Goal: Information Seeking & Learning: Learn about a topic

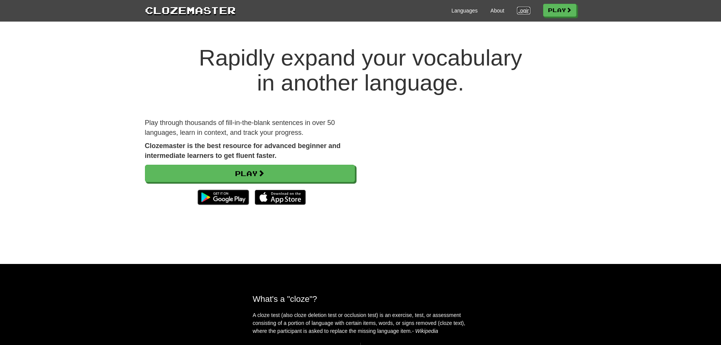
click at [526, 10] on link "Login" at bounding box center [523, 11] width 13 height 8
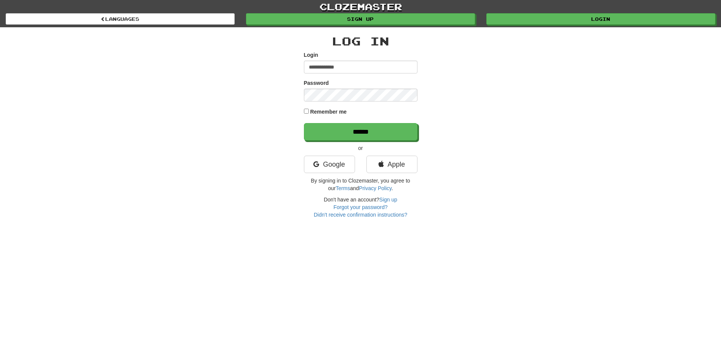
type input "**********"
click at [304, 123] on input "******" at bounding box center [361, 131] width 114 height 17
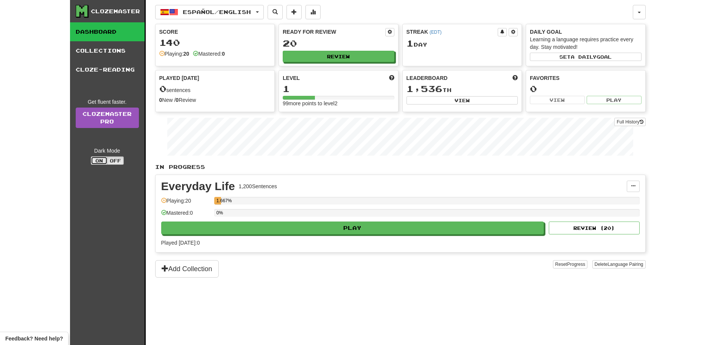
click at [94, 161] on button "On" at bounding box center [99, 160] width 17 height 8
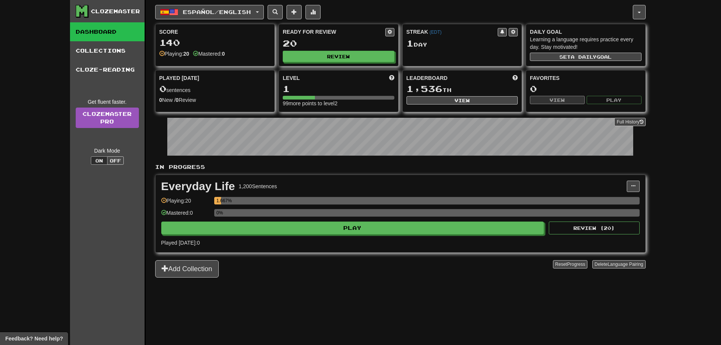
click at [120, 29] on link "Dashboard" at bounding box center [107, 31] width 75 height 19
click at [115, 55] on link "Collections" at bounding box center [107, 50] width 75 height 19
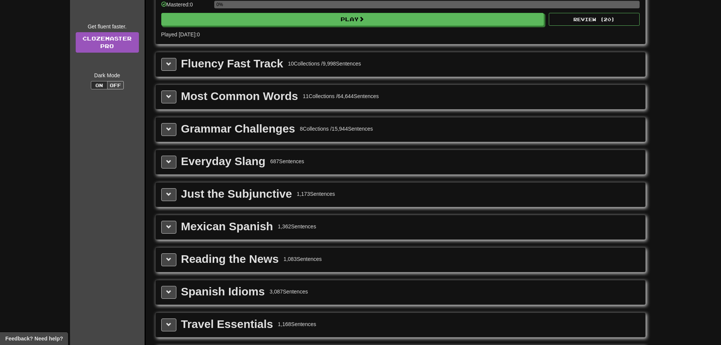
scroll to position [76, 0]
click at [169, 164] on button at bounding box center [168, 161] width 15 height 13
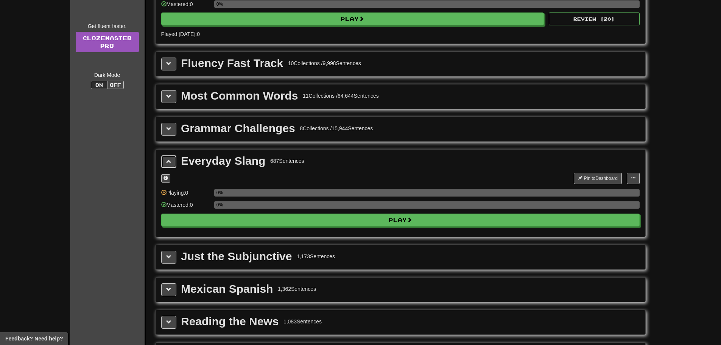
click at [169, 160] on span at bounding box center [168, 161] width 5 height 5
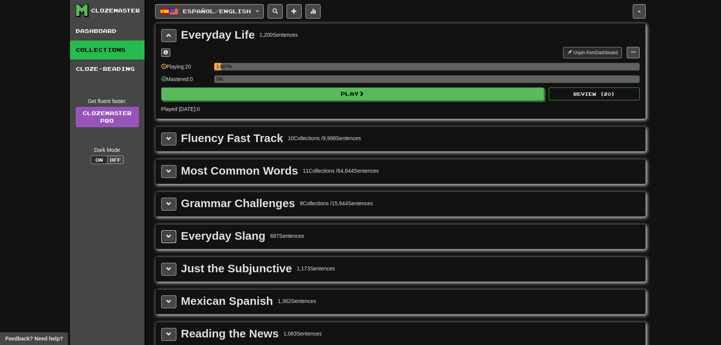
scroll to position [0, 0]
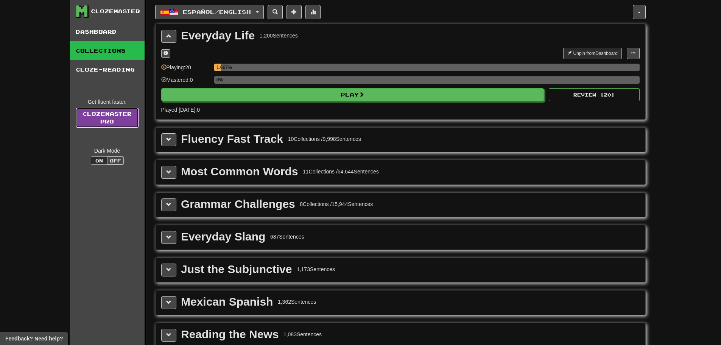
click at [125, 112] on link "Clozemaster Pro" at bounding box center [107, 118] width 63 height 20
click at [289, 135] on div "10 Collections / 9,998 Sentences" at bounding box center [324, 139] width 73 height 8
click at [174, 141] on button at bounding box center [168, 139] width 15 height 13
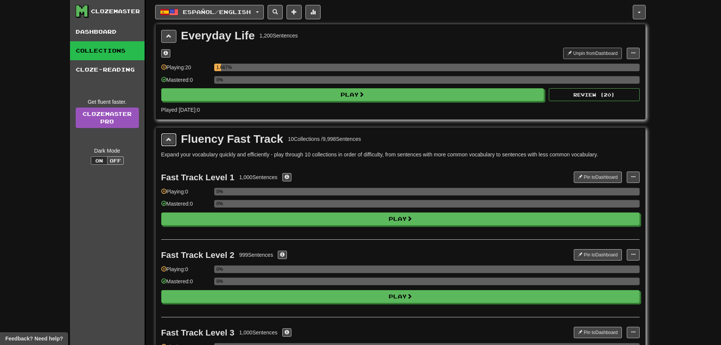
drag, startPoint x: 172, startPoint y: 137, endPoint x: 172, endPoint y: 127, distance: 10.2
click at [172, 137] on button at bounding box center [168, 139] width 15 height 13
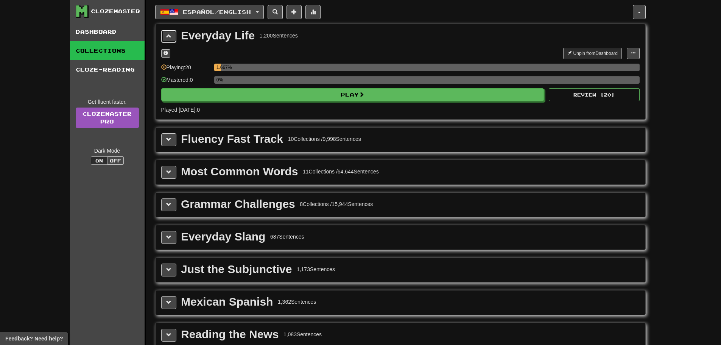
click at [175, 37] on button at bounding box center [168, 36] width 15 height 13
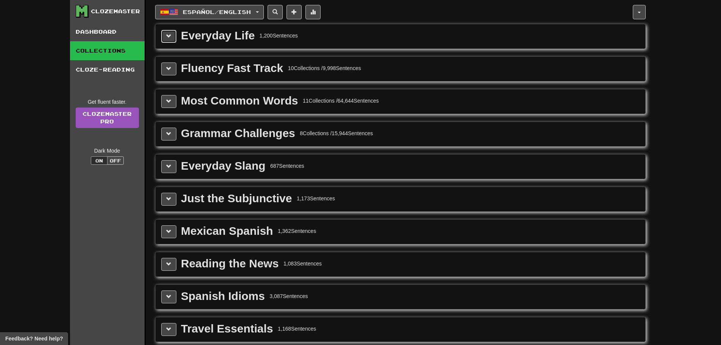
click at [175, 37] on button at bounding box center [168, 36] width 15 height 13
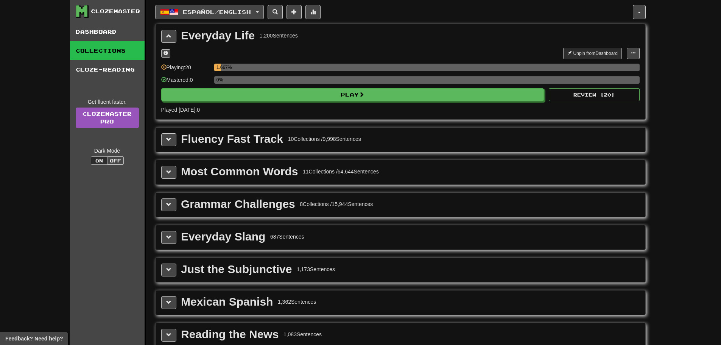
click at [251, 12] on span "Español / English" at bounding box center [217, 12] width 68 height 6
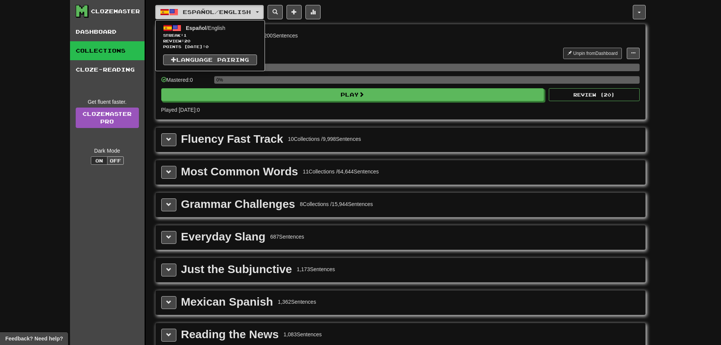
click at [251, 12] on span "Español / English" at bounding box center [217, 12] width 68 height 6
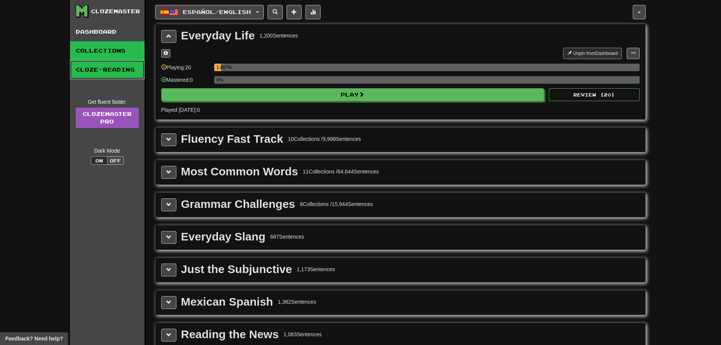
click at [141, 73] on link "Cloze-Reading" at bounding box center [107, 69] width 75 height 19
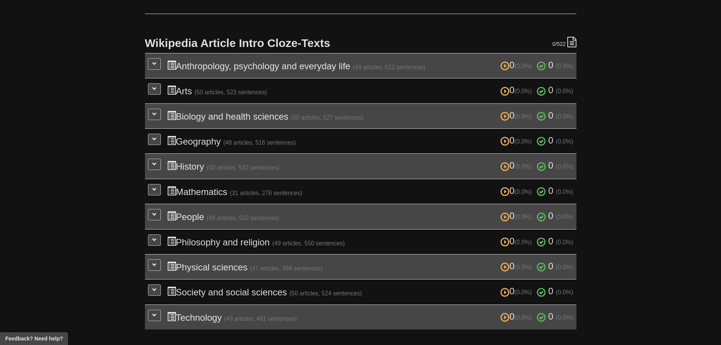
scroll to position [151, 0]
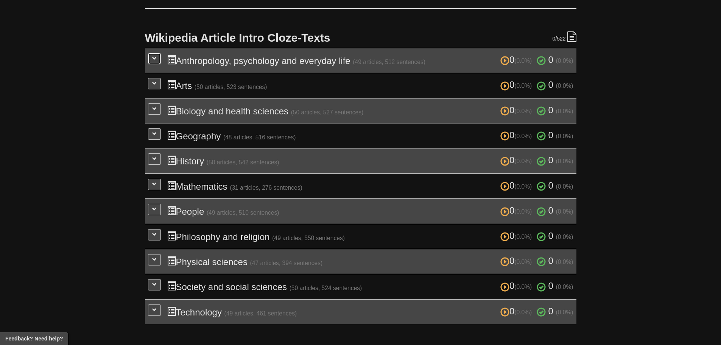
click at [150, 58] on button at bounding box center [154, 58] width 13 height 11
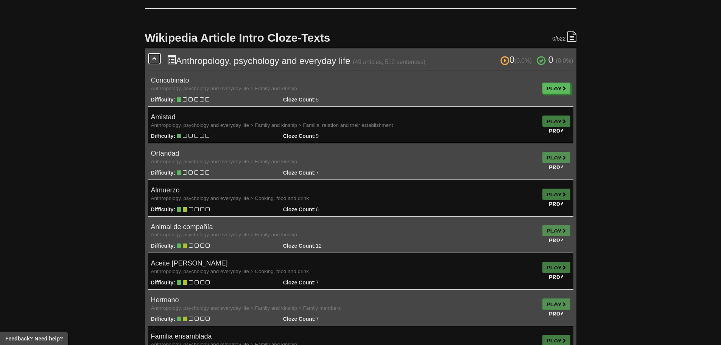
click at [152, 58] on span at bounding box center [154, 58] width 5 height 5
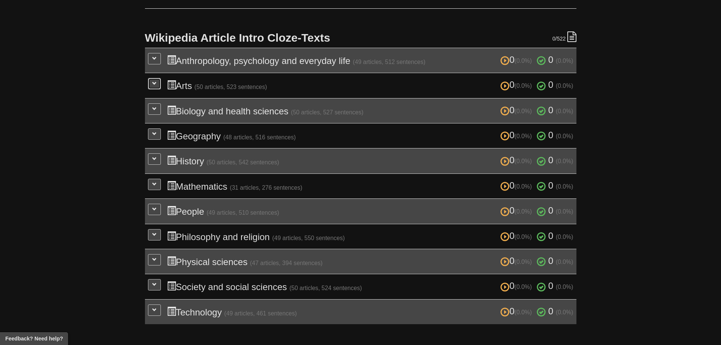
click at [153, 86] on button at bounding box center [154, 83] width 13 height 11
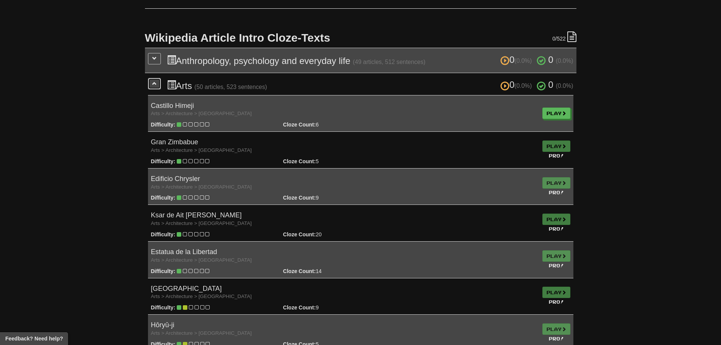
click at [153, 86] on button at bounding box center [154, 83] width 13 height 11
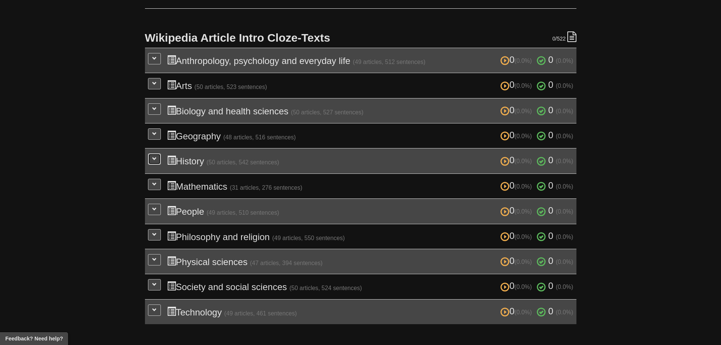
click at [155, 159] on span at bounding box center [154, 158] width 5 height 5
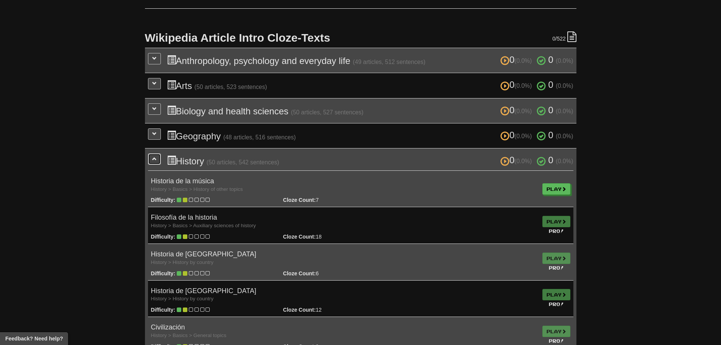
click at [154, 154] on button at bounding box center [154, 158] width 13 height 11
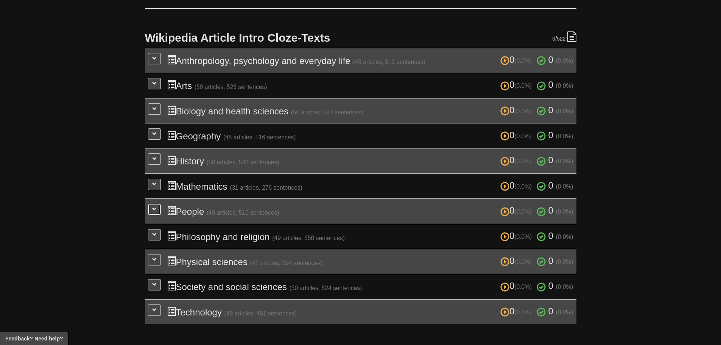
click at [156, 209] on span at bounding box center [154, 209] width 5 height 5
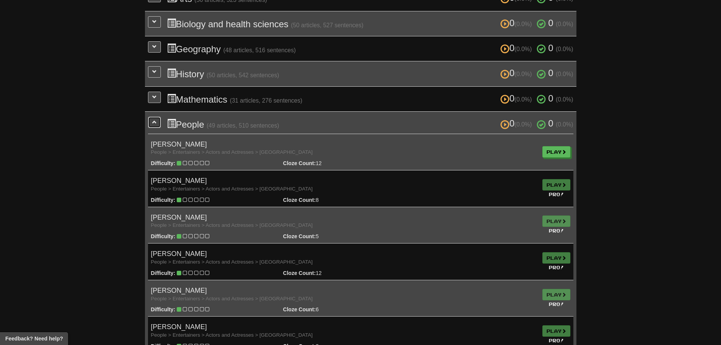
scroll to position [227, 0]
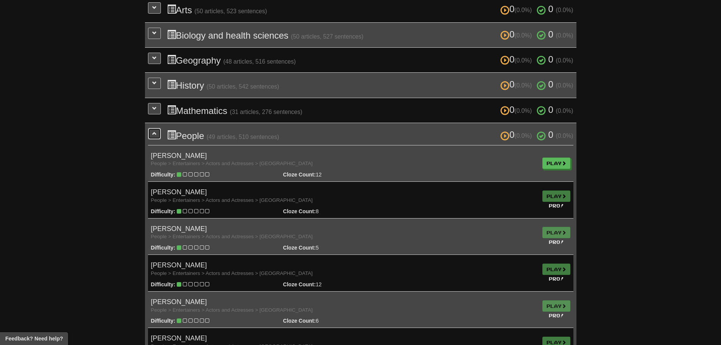
click at [155, 133] on span at bounding box center [154, 133] width 5 height 5
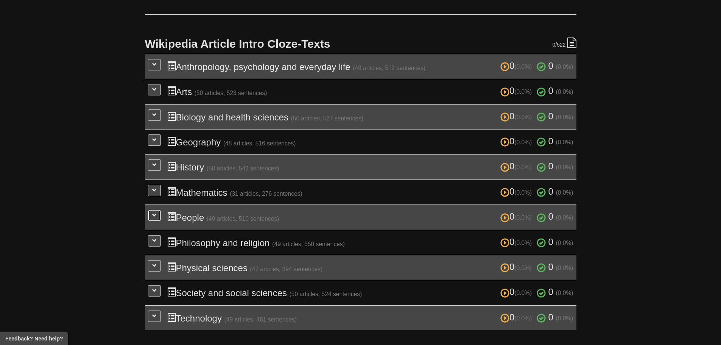
scroll to position [0, 0]
